Goal: Task Accomplishment & Management: Use online tool/utility

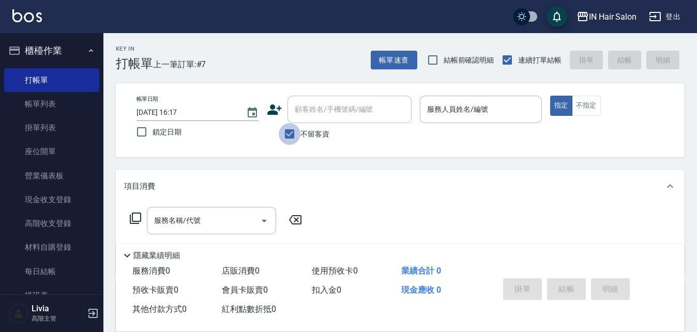
click at [292, 132] on input "不留客資" at bounding box center [290, 134] width 22 height 22
checkbox input "false"
click at [303, 108] on input "顧客姓名/手機號碼/編號" at bounding box center [341, 109] width 99 height 18
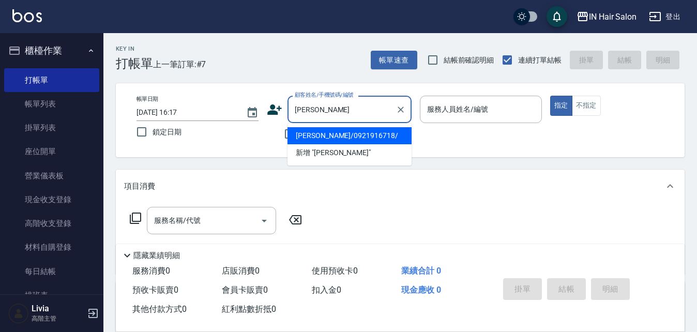
click at [318, 136] on li "[PERSON_NAME]/0921916718/" at bounding box center [349, 135] width 124 height 17
type input "[PERSON_NAME]/0921916718/"
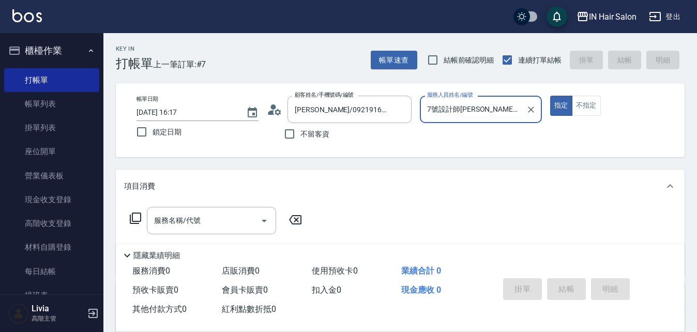
type input "7號設計師[PERSON_NAME]-7"
click at [134, 216] on icon at bounding box center [135, 218] width 12 height 12
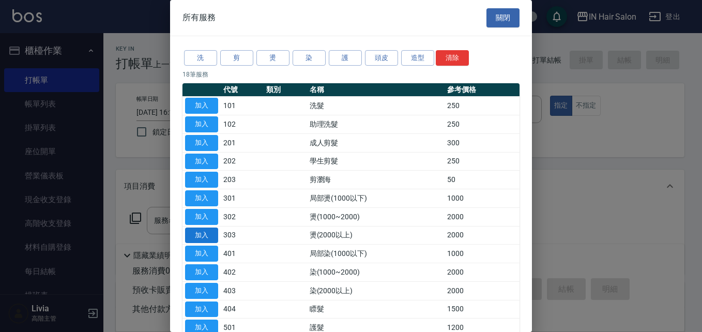
click at [203, 231] on button "加入" at bounding box center [201, 235] width 33 height 16
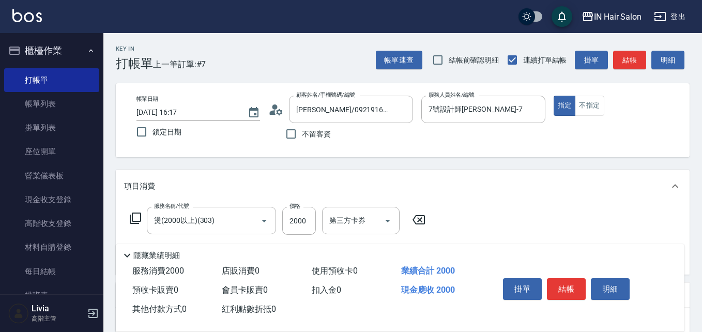
type input "燙(2000以上)(303)"
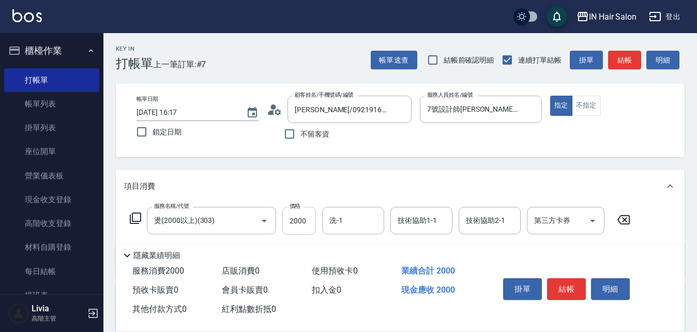
click at [309, 219] on input "2000" at bounding box center [299, 221] width 34 height 28
type input "2500"
click at [575, 281] on button "結帳" at bounding box center [566, 289] width 39 height 22
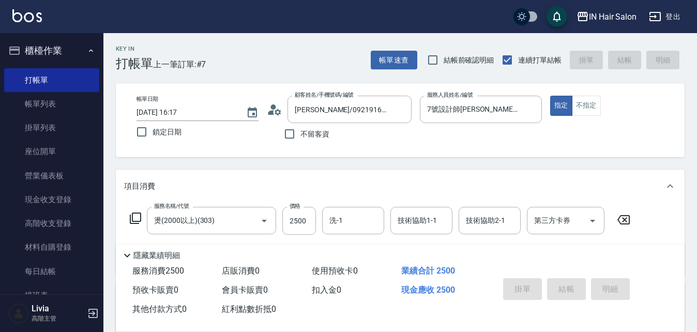
type input "[DATE] 17:16"
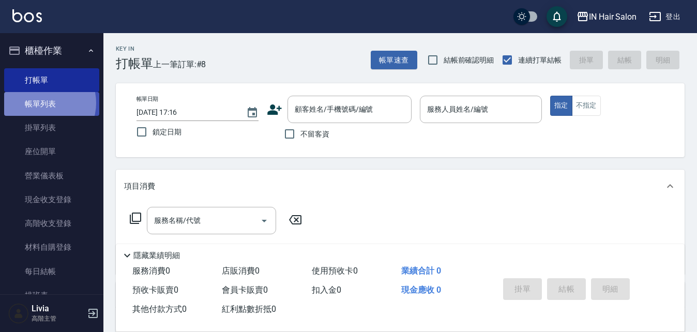
click at [42, 103] on link "帳單列表" at bounding box center [51, 104] width 95 height 24
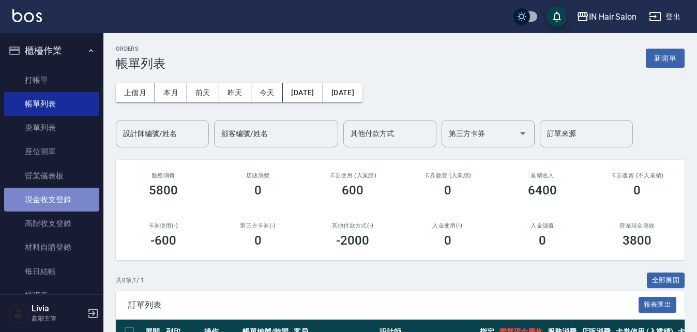
click at [65, 199] on link "現金收支登錄" at bounding box center [51, 200] width 95 height 24
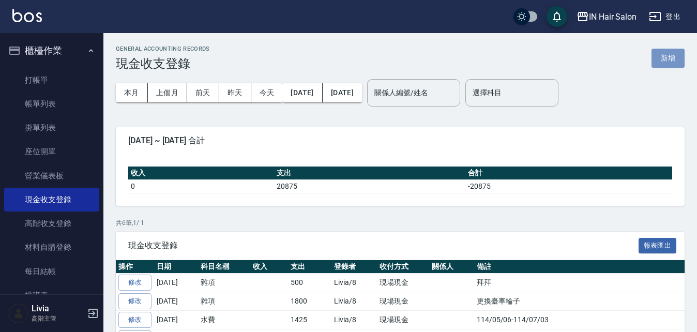
drag, startPoint x: 676, startPoint y: 54, endPoint x: 666, endPoint y: 58, distance: 10.9
click at [675, 54] on button "新增" at bounding box center [667, 58] width 33 height 19
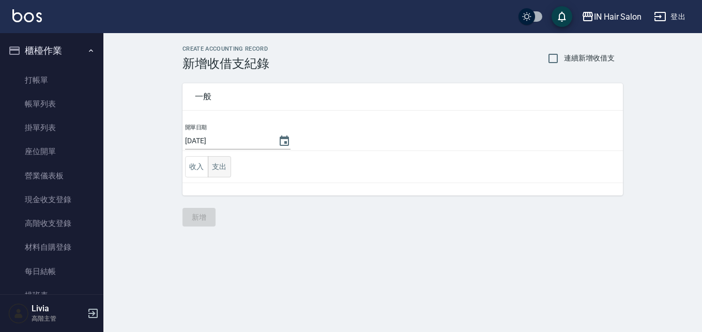
click at [224, 167] on button "支出" at bounding box center [219, 166] width 23 height 21
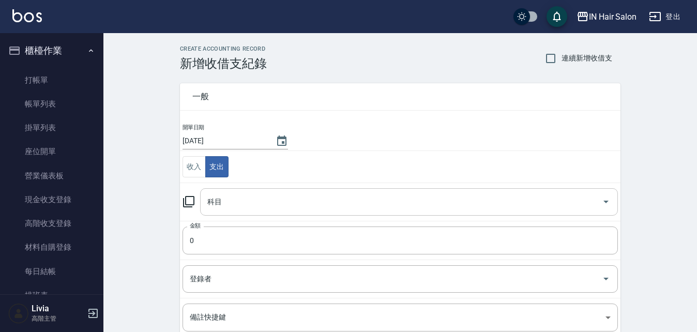
click at [219, 205] on input "科目" at bounding box center [401, 202] width 393 height 18
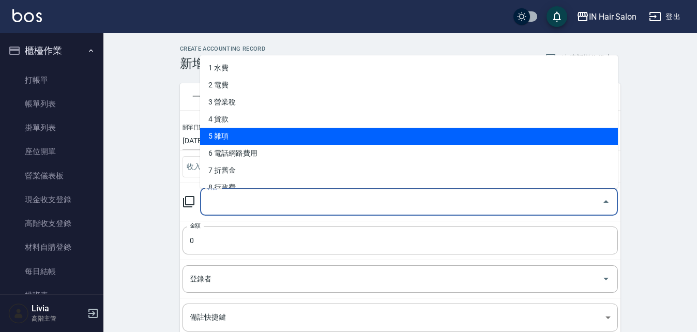
click at [227, 135] on li "5 雜項" at bounding box center [409, 136] width 418 height 17
type input "5 雜項"
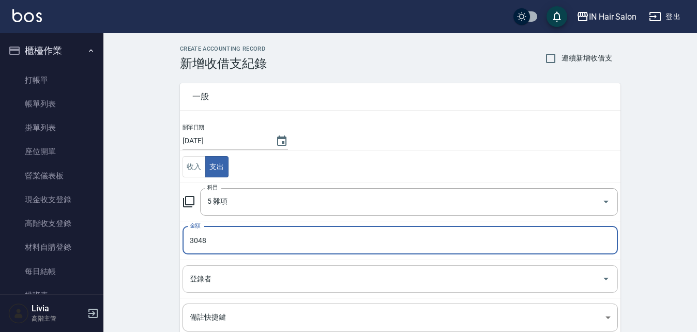
type input "3048"
click at [199, 280] on input "登錄者" at bounding box center [392, 279] width 411 height 18
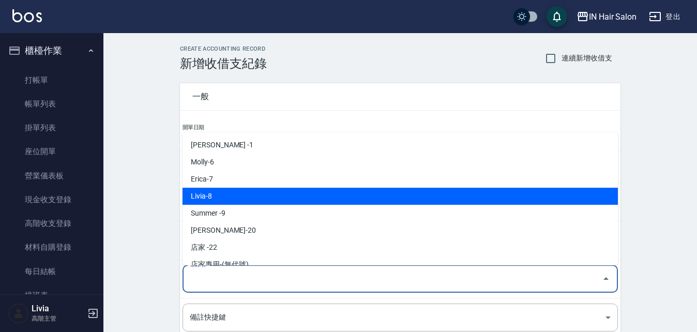
click at [214, 198] on li "Livia-8" at bounding box center [400, 196] width 435 height 17
type input "Livia-8"
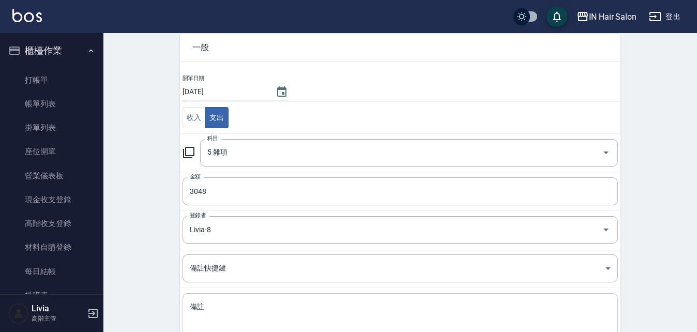
scroll to position [125, 0]
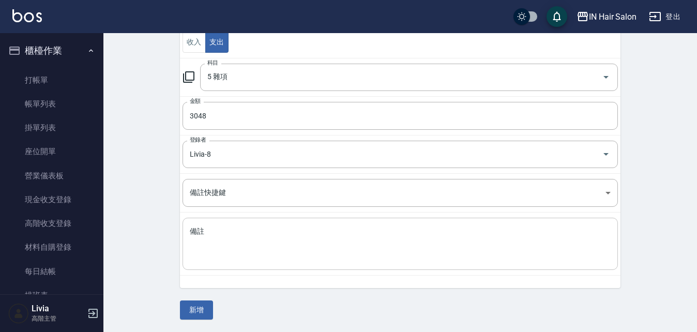
click at [197, 241] on textarea "備註" at bounding box center [400, 243] width 421 height 35
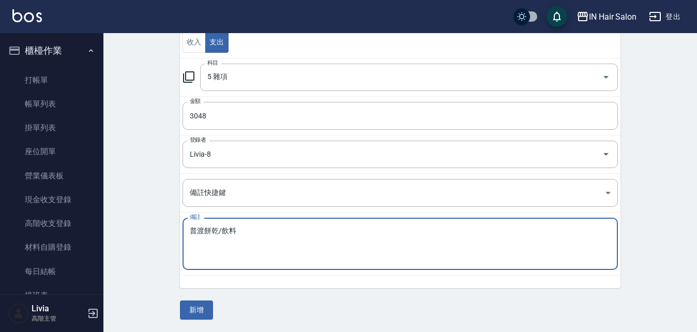
click at [269, 240] on textarea "普渡餅乾/飲料" at bounding box center [400, 243] width 421 height 35
type textarea "普渡餅乾/飲料"
click at [201, 310] on button "新增" at bounding box center [196, 309] width 33 height 19
